Goal: Information Seeking & Learning: Learn about a topic

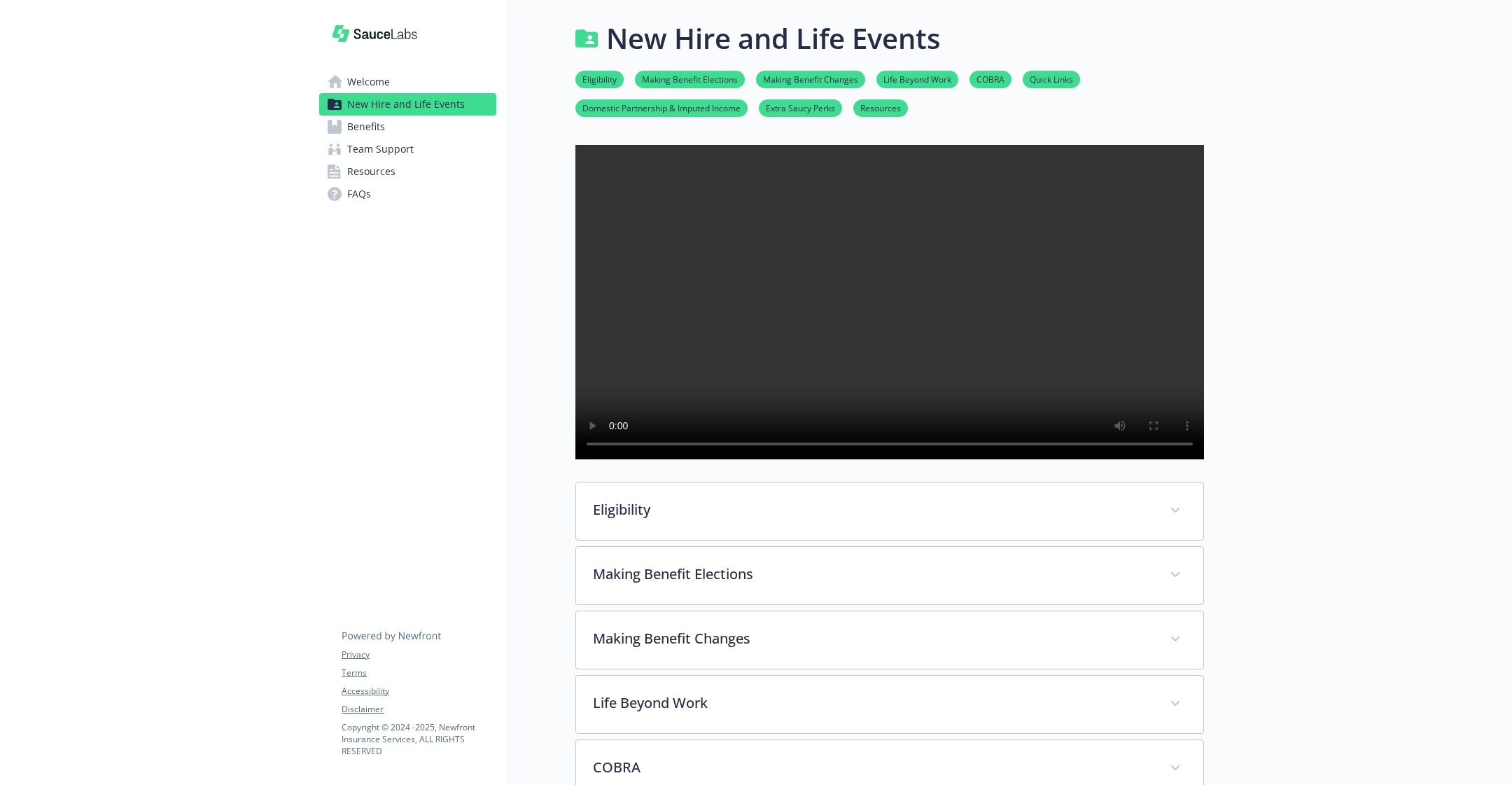
click at [383, 133] on span "Benefits" at bounding box center [366, 127] width 38 height 23
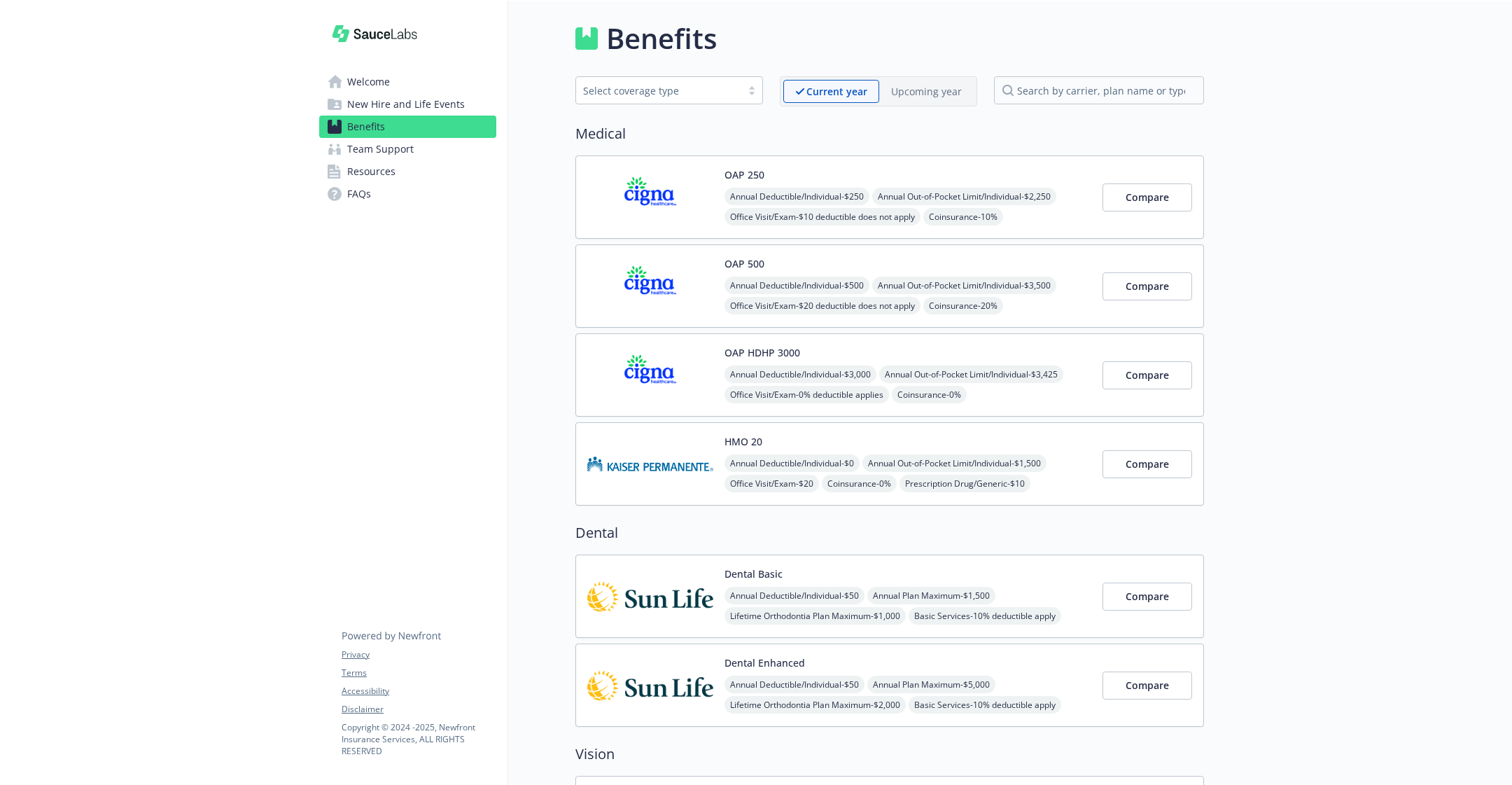
scroll to position [805, 0]
